Goal: Task Accomplishment & Management: Manage account settings

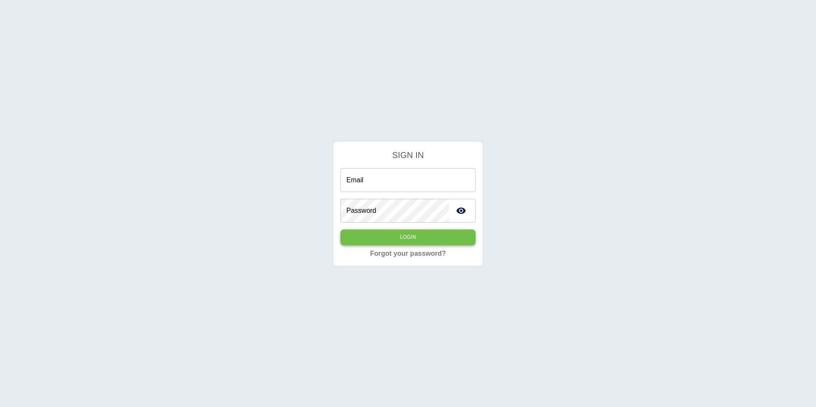
type input "**********"
click at [374, 243] on button "Login" at bounding box center [407, 237] width 135 height 16
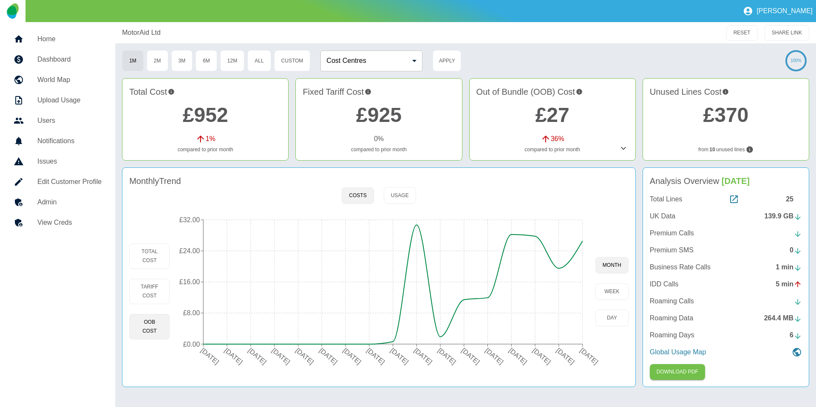
click at [76, 197] on h5 "Admin" at bounding box center [69, 202] width 64 height 10
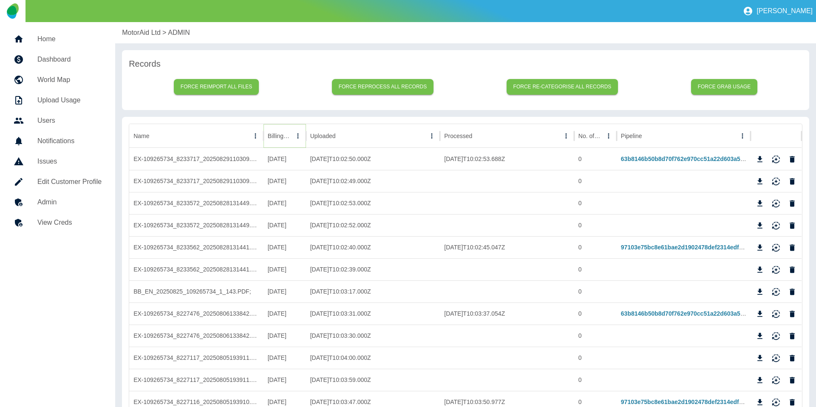
click at [294, 138] on icon "Sort" at bounding box center [298, 136] width 8 height 8
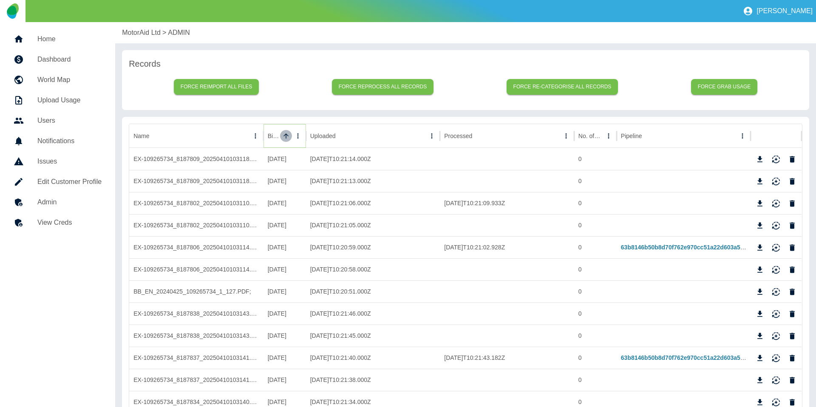
click at [283, 138] on icon "Sort" at bounding box center [286, 136] width 8 height 8
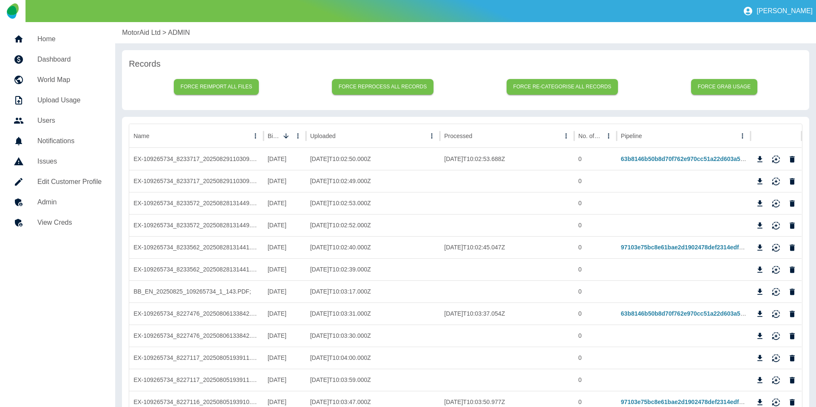
click at [131, 28] on p "MotorAid Ltd" at bounding box center [141, 33] width 39 height 10
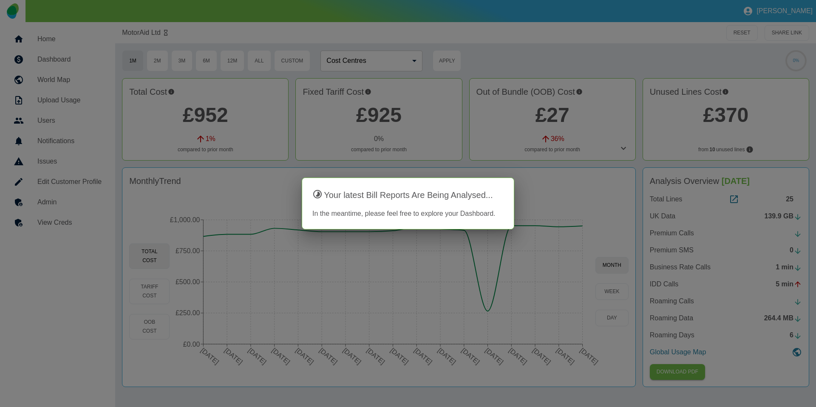
click at [131, 30] on div at bounding box center [408, 203] width 816 height 407
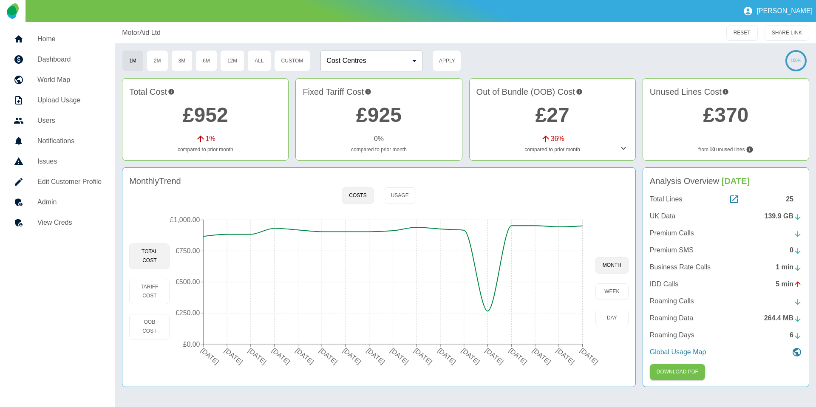
click at [82, 201] on h5 "Admin" at bounding box center [69, 202] width 64 height 10
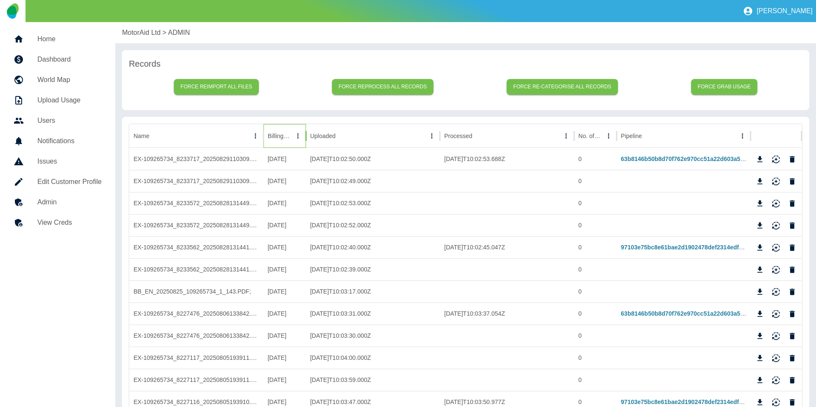
click at [292, 141] on div at bounding box center [292, 136] width 0 height 12
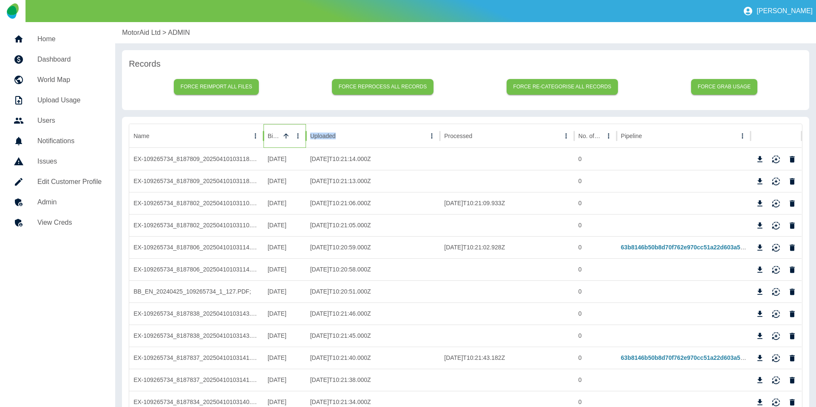
click at [280, 141] on div at bounding box center [286, 136] width 12 height 12
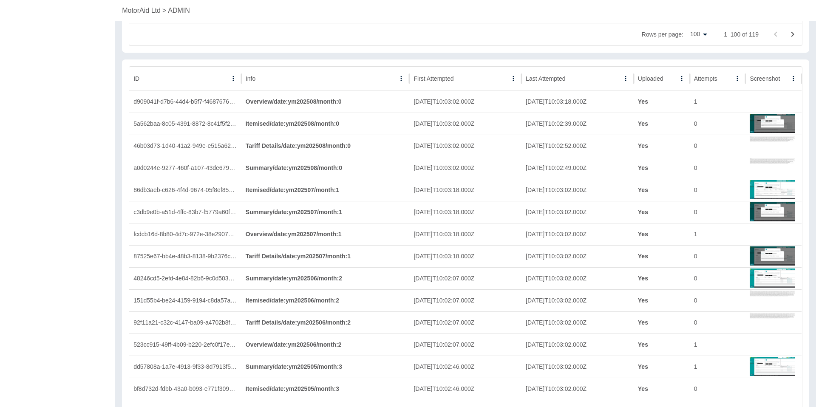
scroll to position [2259, 0]
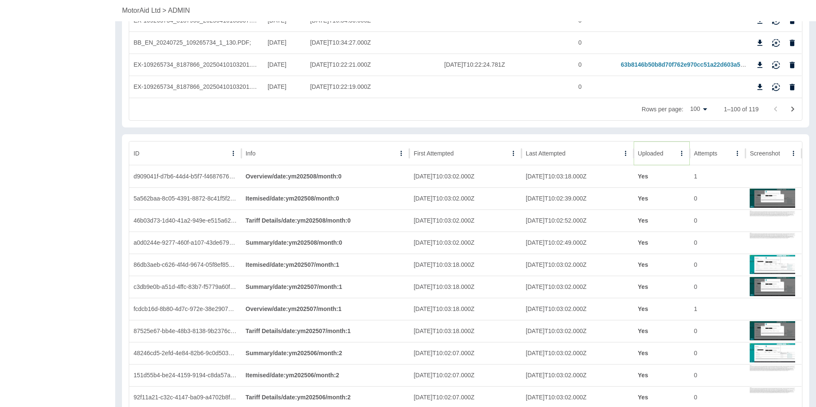
click at [664, 153] on button "Sort" at bounding box center [670, 153] width 12 height 12
click at [664, 153] on button "Sort" at bounding box center [669, 153] width 12 height 12
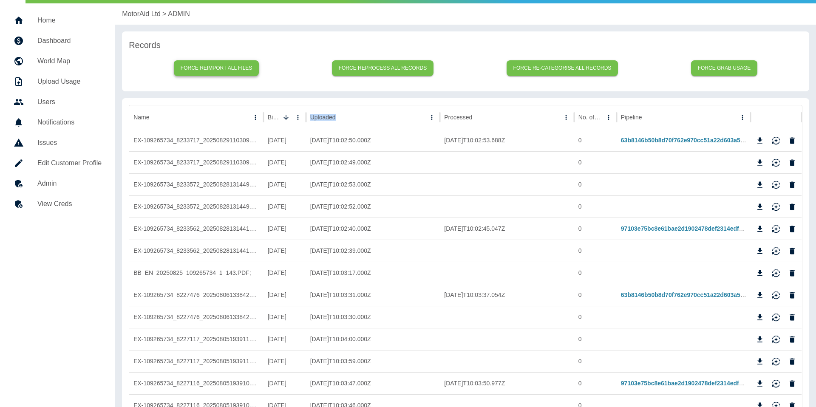
scroll to position [0, 0]
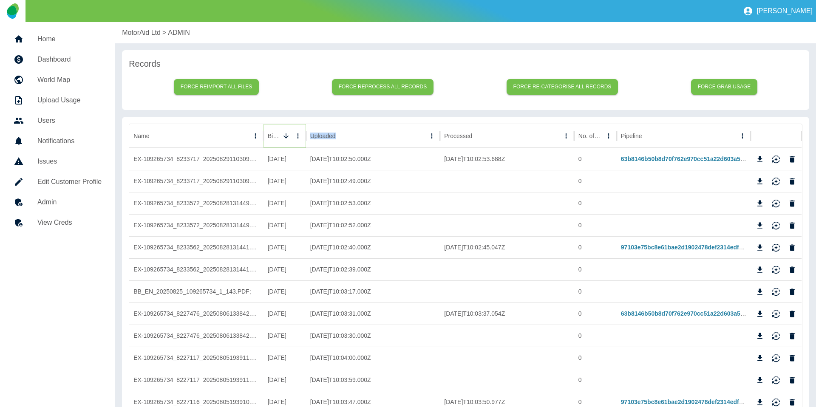
click at [296, 135] on icon "Billing Date column menu" at bounding box center [298, 136] width 8 height 8
click at [308, 96] on div "Force reimport all files Force reprocess all records Force re-categorise all re…" at bounding box center [465, 87] width 673 height 33
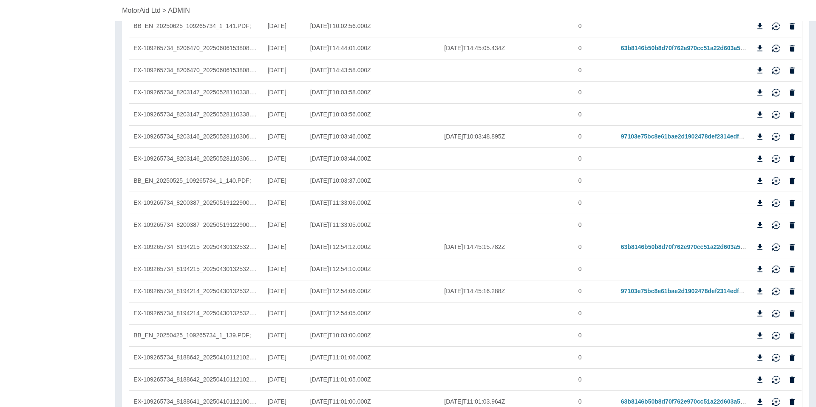
scroll to position [603, 0]
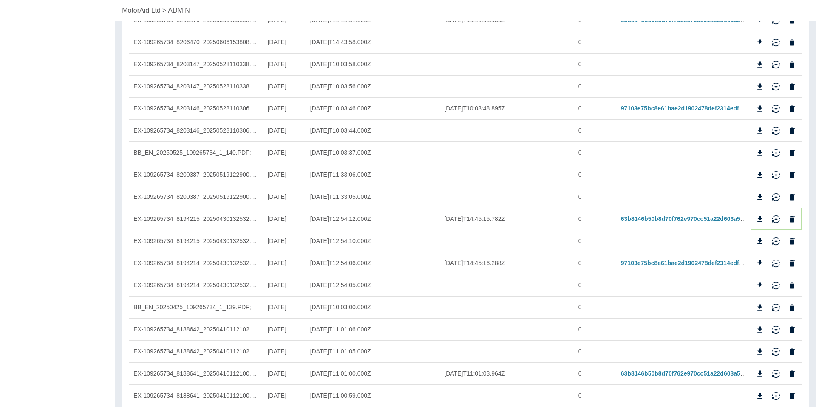
click at [776, 218] on icon "Reimport" at bounding box center [776, 218] width 8 height 6
click at [774, 263] on icon "Reimport" at bounding box center [775, 263] width 8 height 8
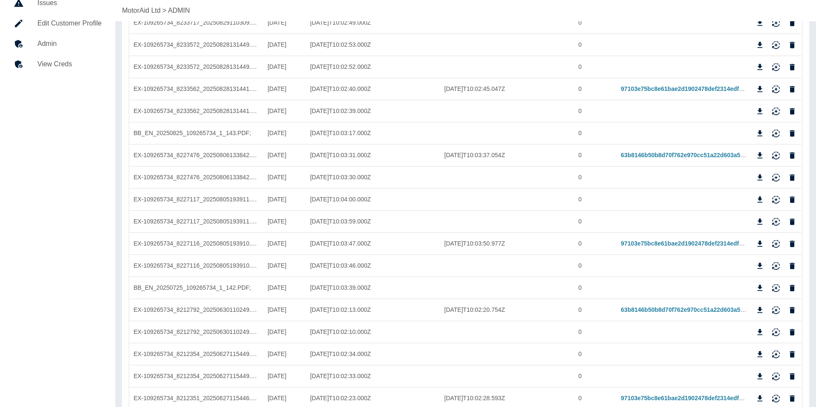
scroll to position [0, 0]
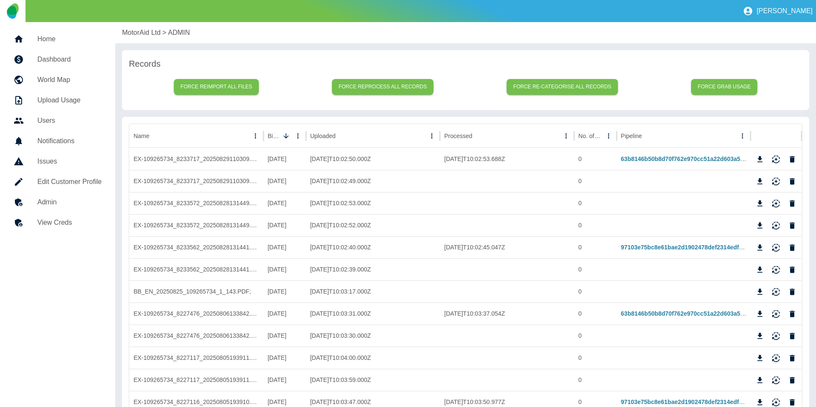
click at [140, 31] on p "MotorAid Ltd" at bounding box center [141, 33] width 39 height 10
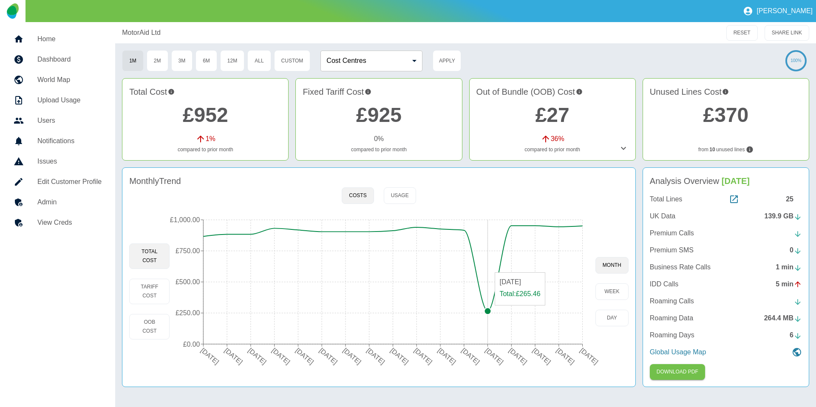
click at [487, 310] on circle at bounding box center [487, 311] width 7 height 7
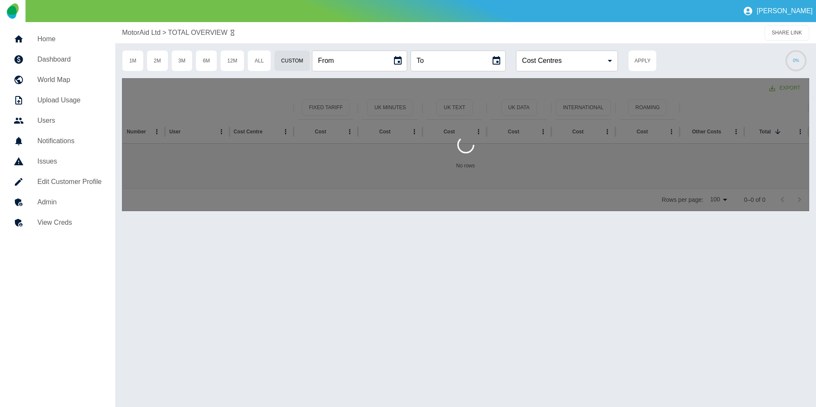
type input "**********"
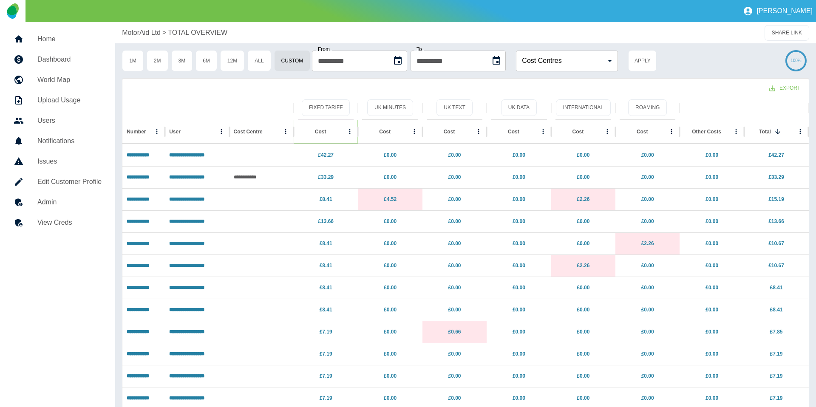
click at [329, 134] on icon "Sort" at bounding box center [333, 132] width 8 height 8
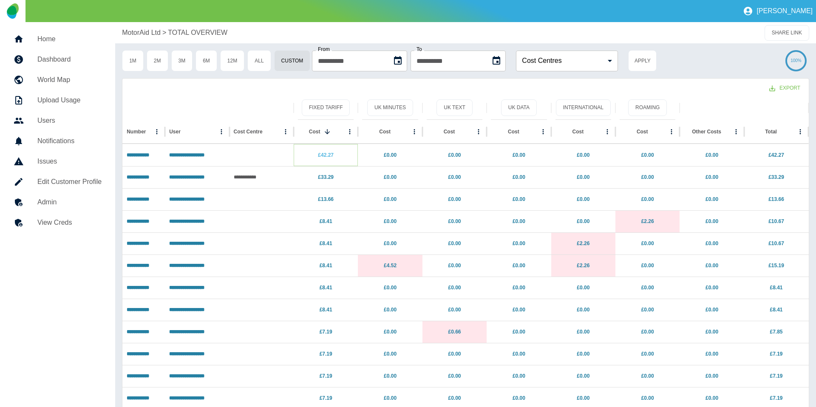
click at [323, 152] on link "£42.27" at bounding box center [326, 155] width 16 height 6
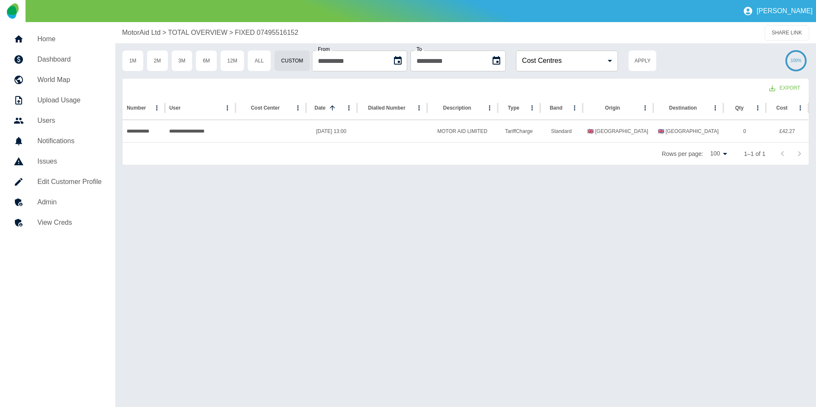
click at [156, 32] on p "MotorAid Ltd" at bounding box center [141, 33] width 39 height 10
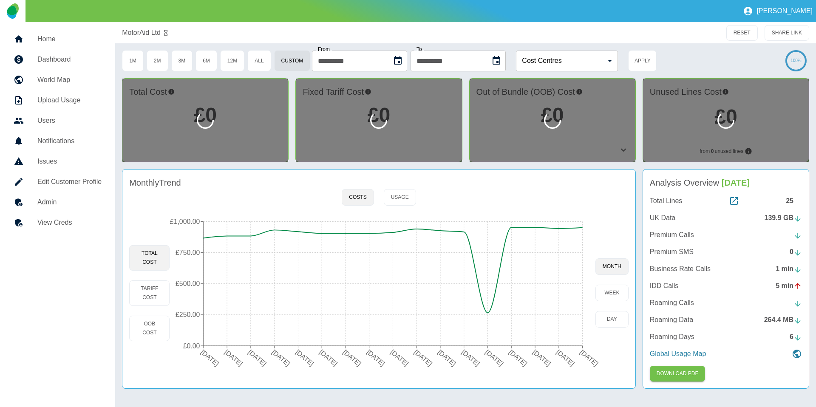
click at [155, 32] on p "MotorAid Ltd" at bounding box center [141, 33] width 39 height 10
